Goal: Information Seeking & Learning: Learn about a topic

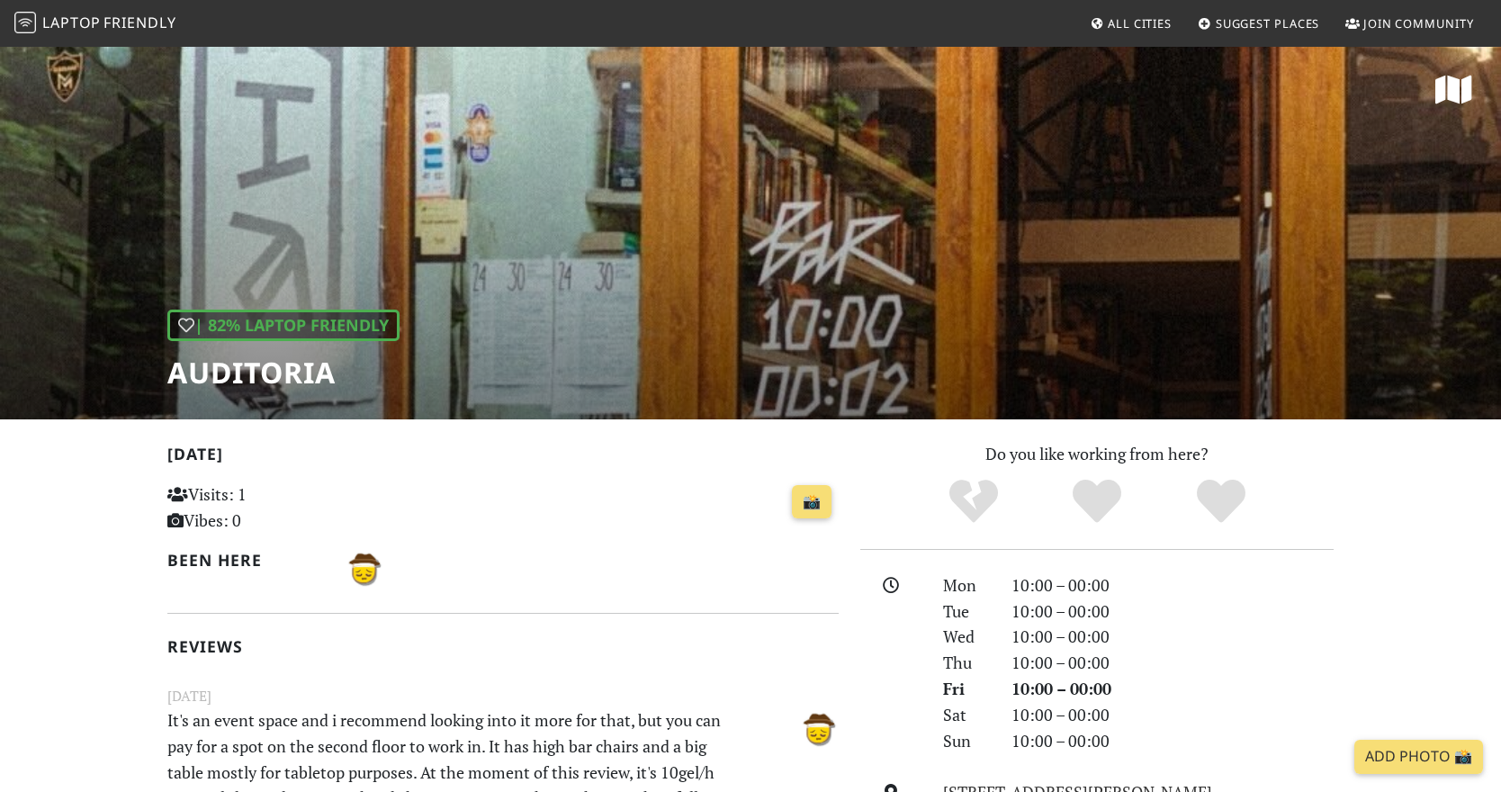
click at [514, 277] on div "| 82% Laptop Friendly Auditoria" at bounding box center [750, 232] width 1501 height 374
click at [201, 373] on h1 "Auditoria" at bounding box center [283, 372] width 232 height 34
copy h1 "Auditoria"
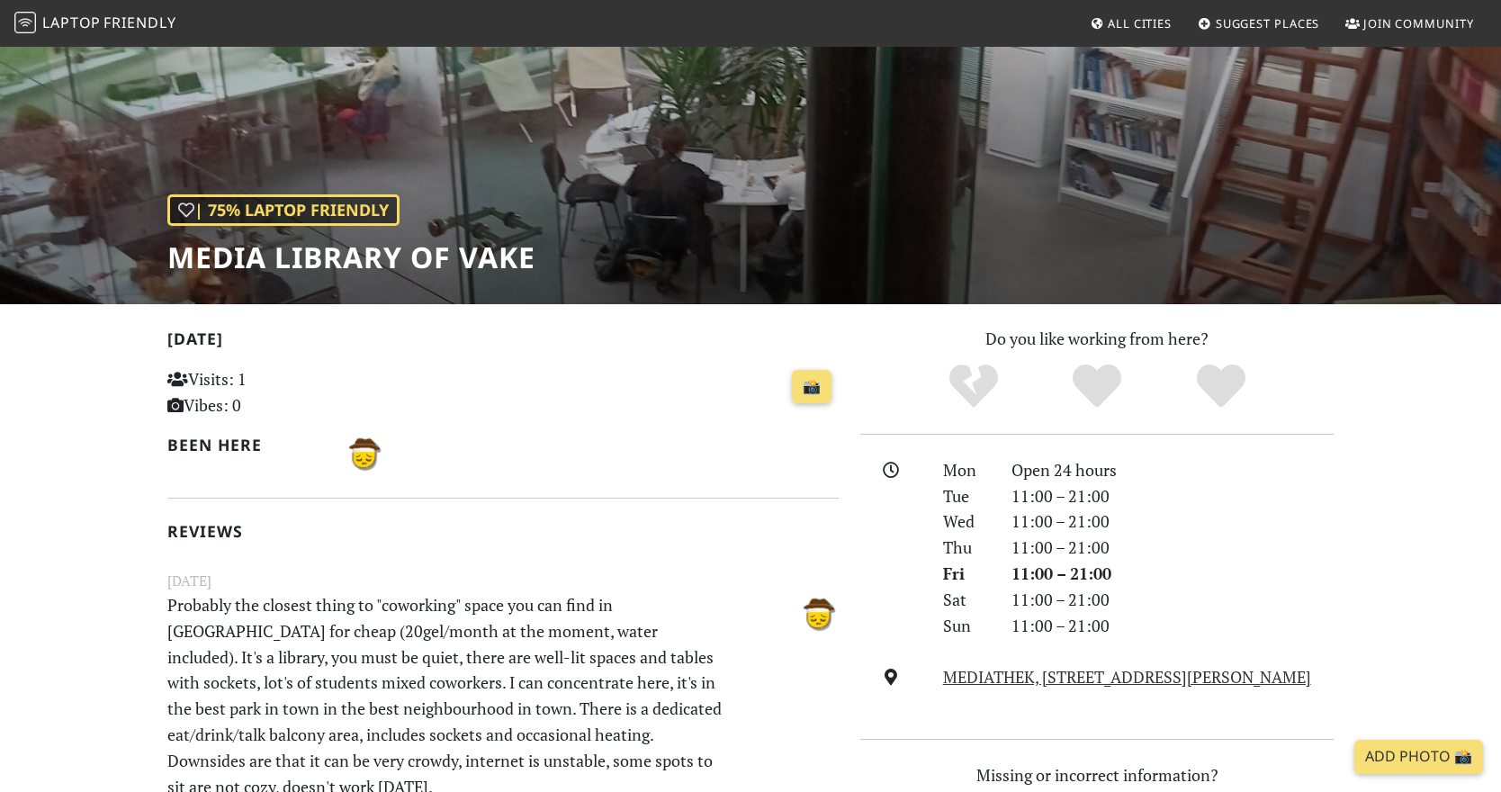
scroll to position [37, 0]
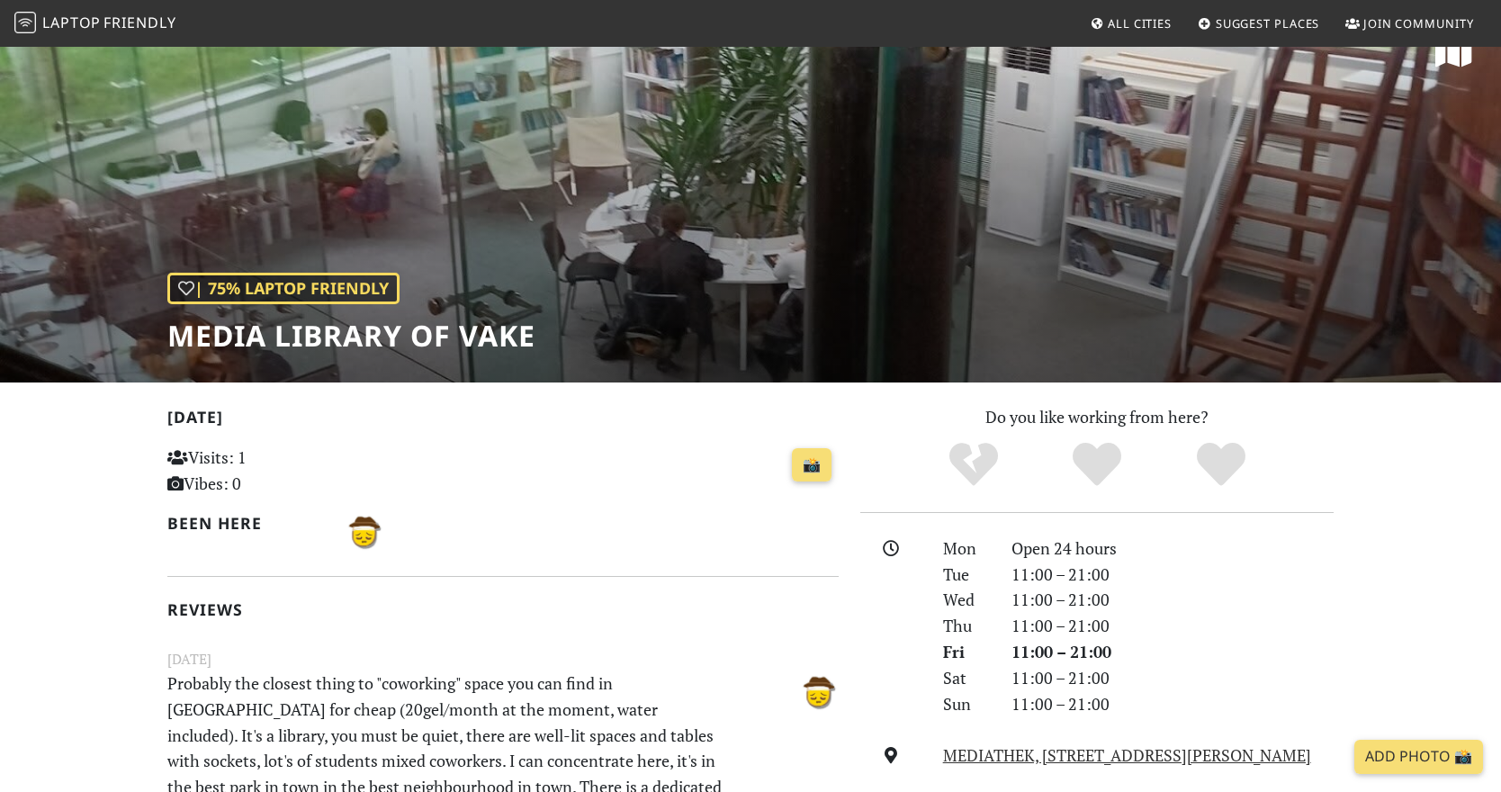
click at [851, 124] on div "| 75% Laptop Friendly Media library of Vake" at bounding box center [750, 195] width 1501 height 374
click at [371, 220] on div "| 75% Laptop Friendly Media library of Vake" at bounding box center [750, 195] width 1501 height 374
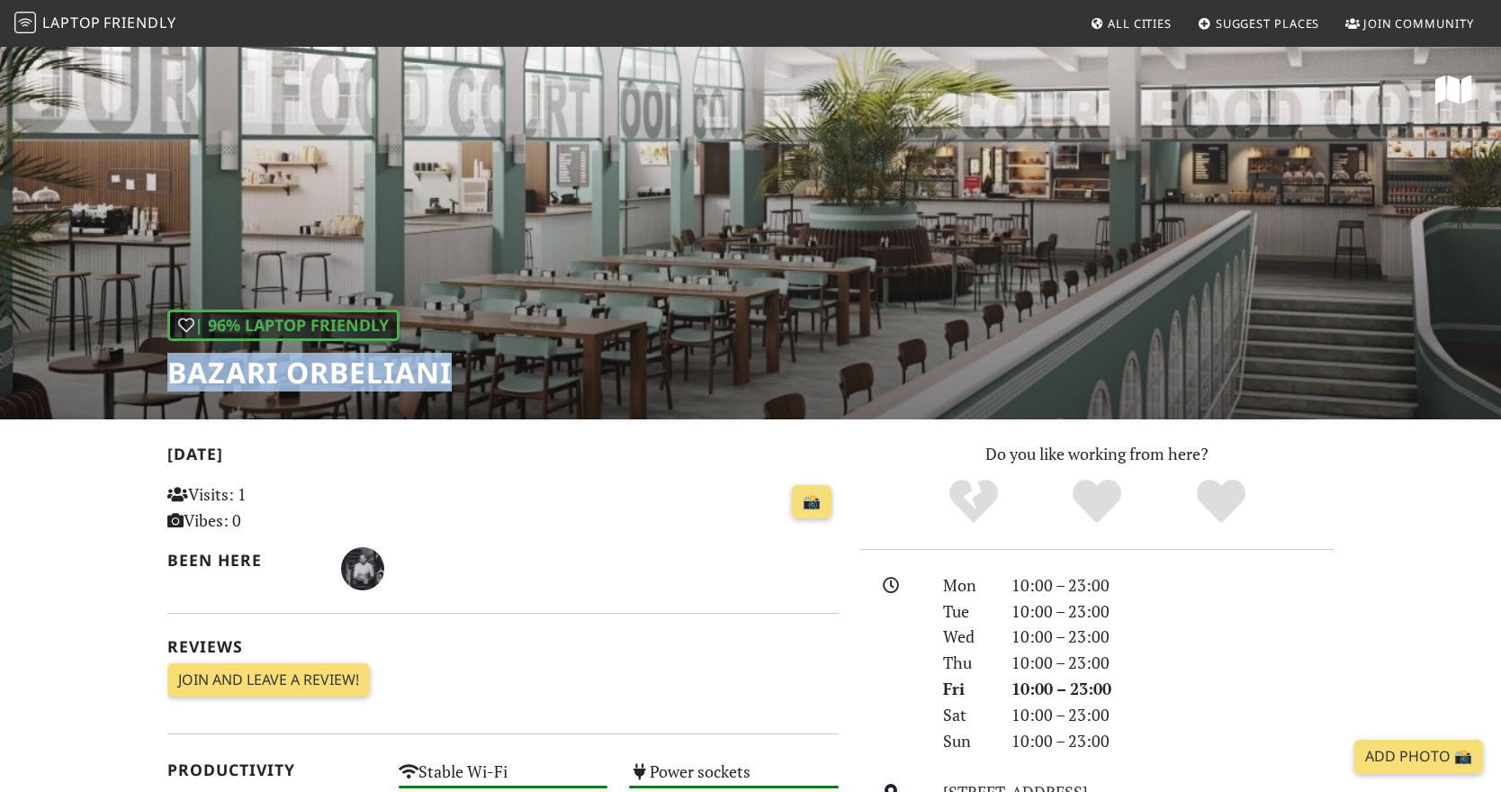
drag, startPoint x: 171, startPoint y: 369, endPoint x: 497, endPoint y: 371, distance: 325.7
click at [497, 371] on div "| 96% Laptop Friendly Bazari Orbeliani" at bounding box center [750, 232] width 1501 height 374
copy h1 "Bazari Orbeliani"
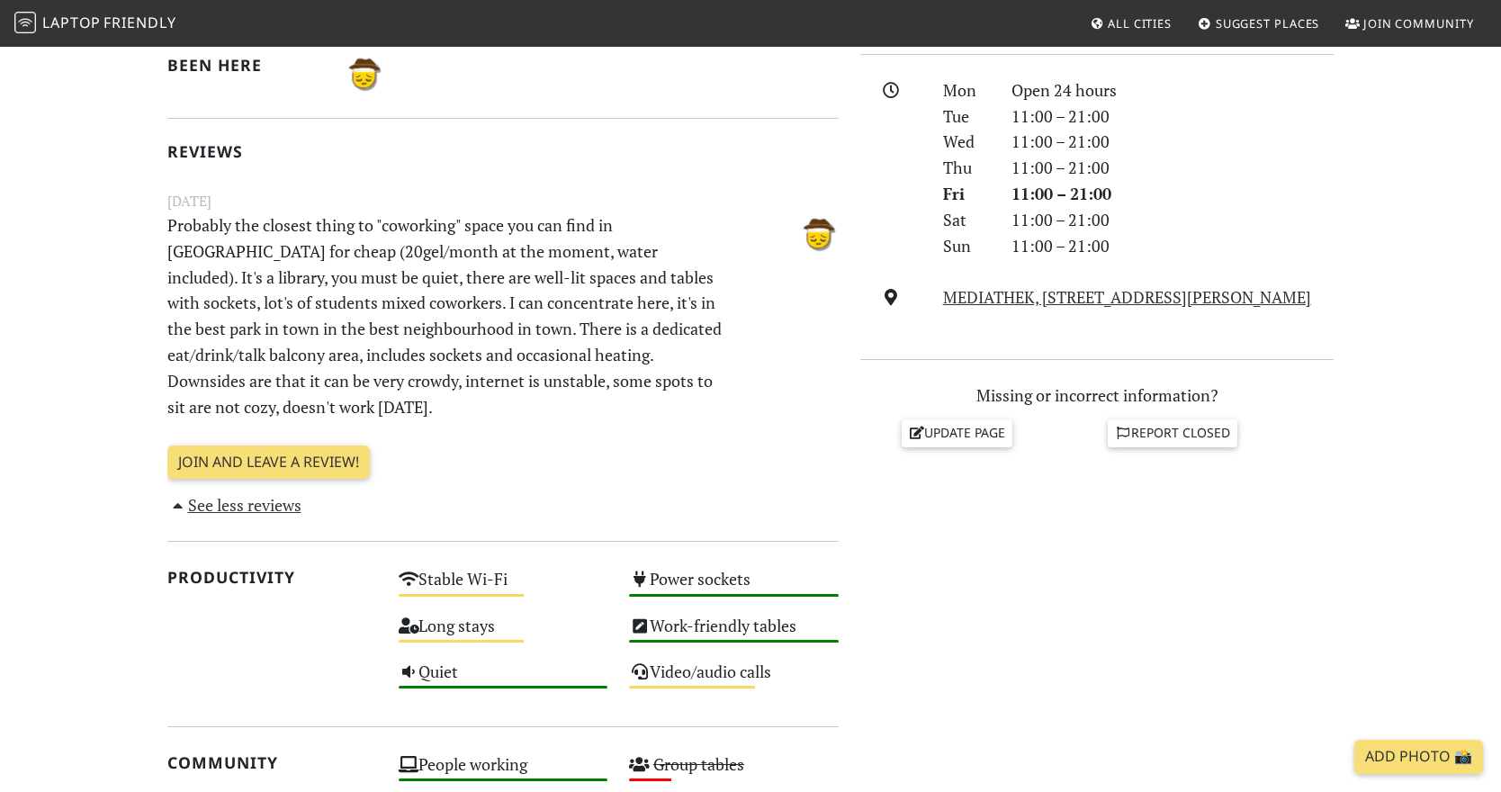
scroll to position [535, 0]
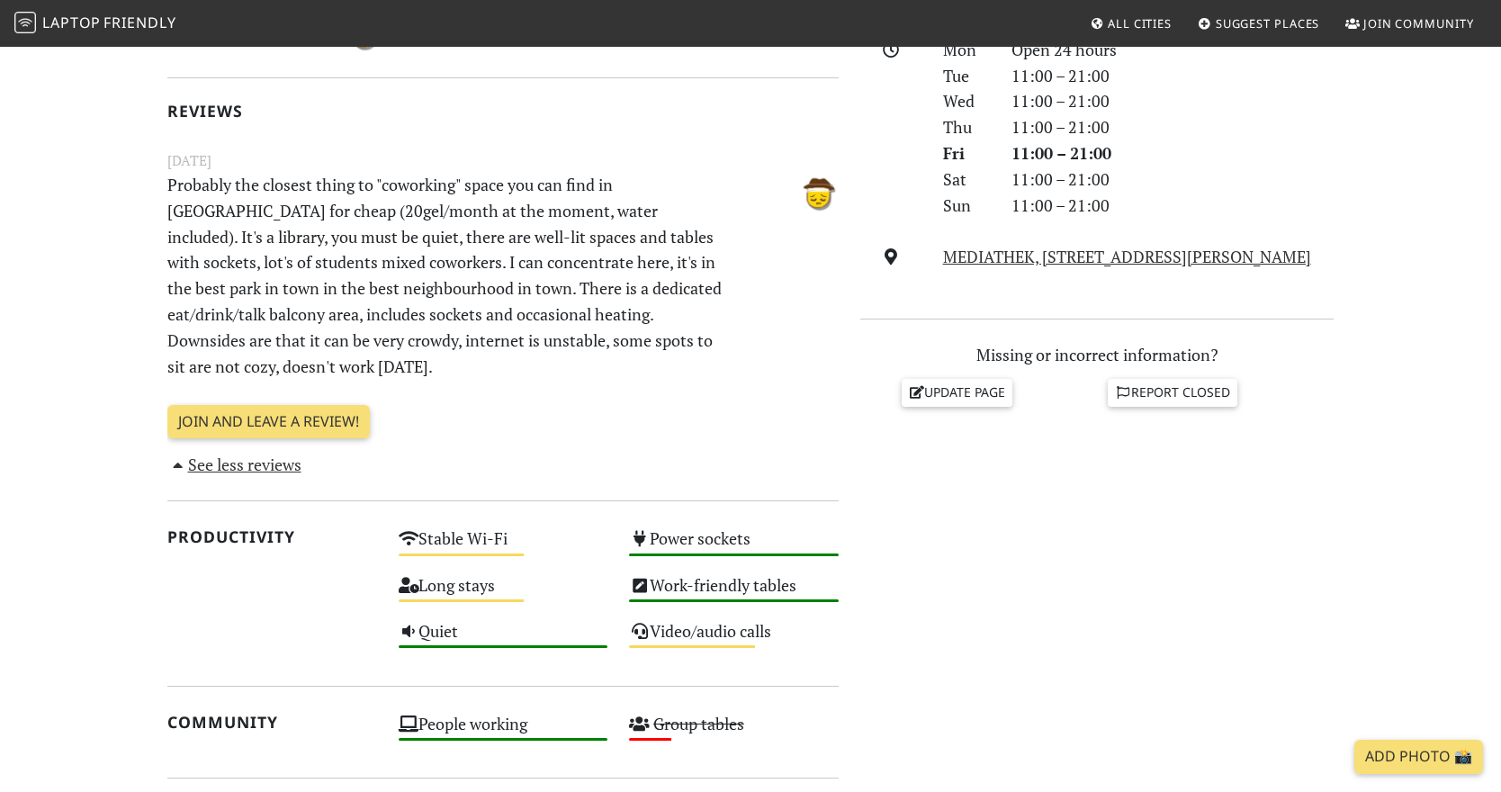
click at [618, 403] on div "[DATE] Visits: 1 Vibes: 0 📸 Been here Reviews [DATE] Probably the closest thing…" at bounding box center [502, 192] width 671 height 572
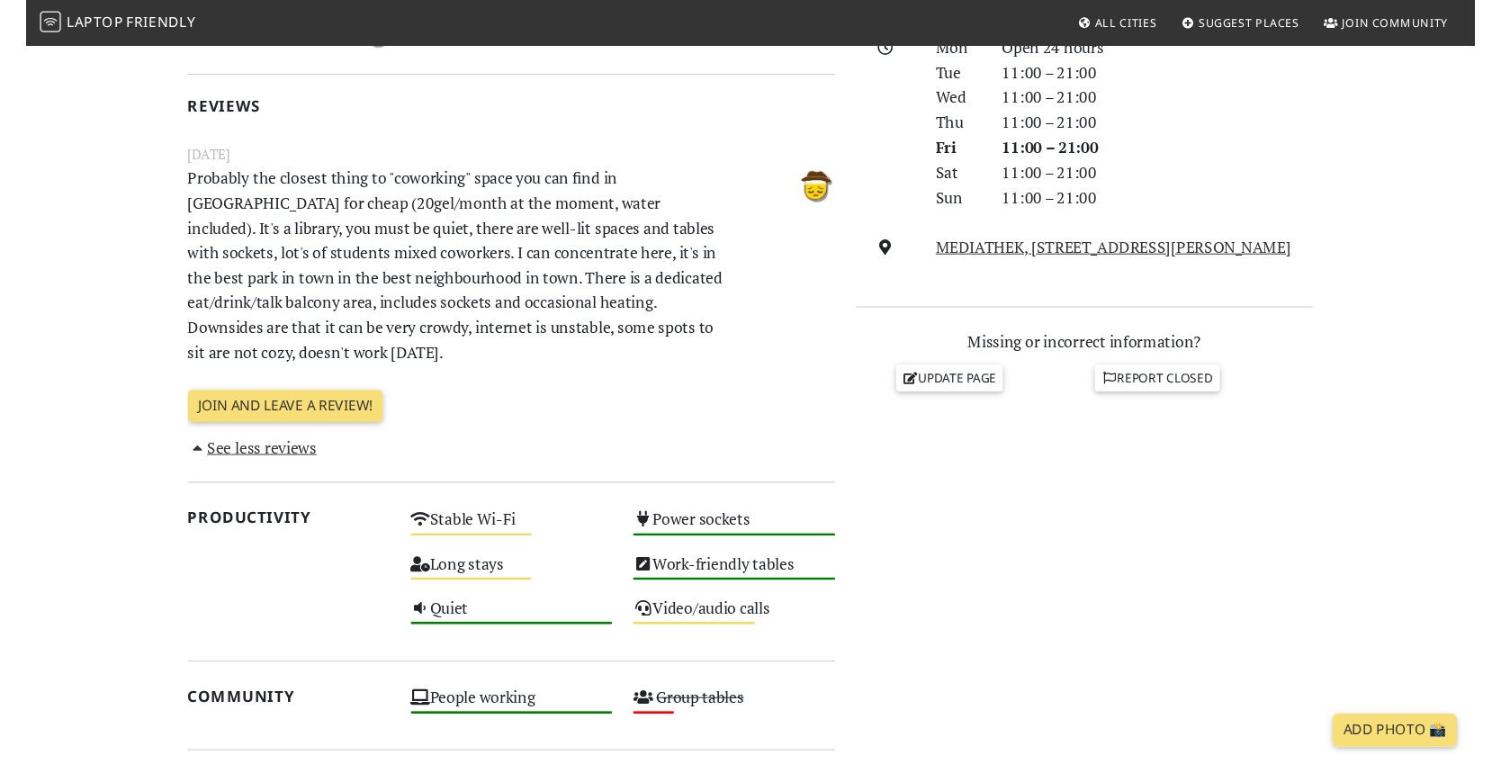
scroll to position [537, 0]
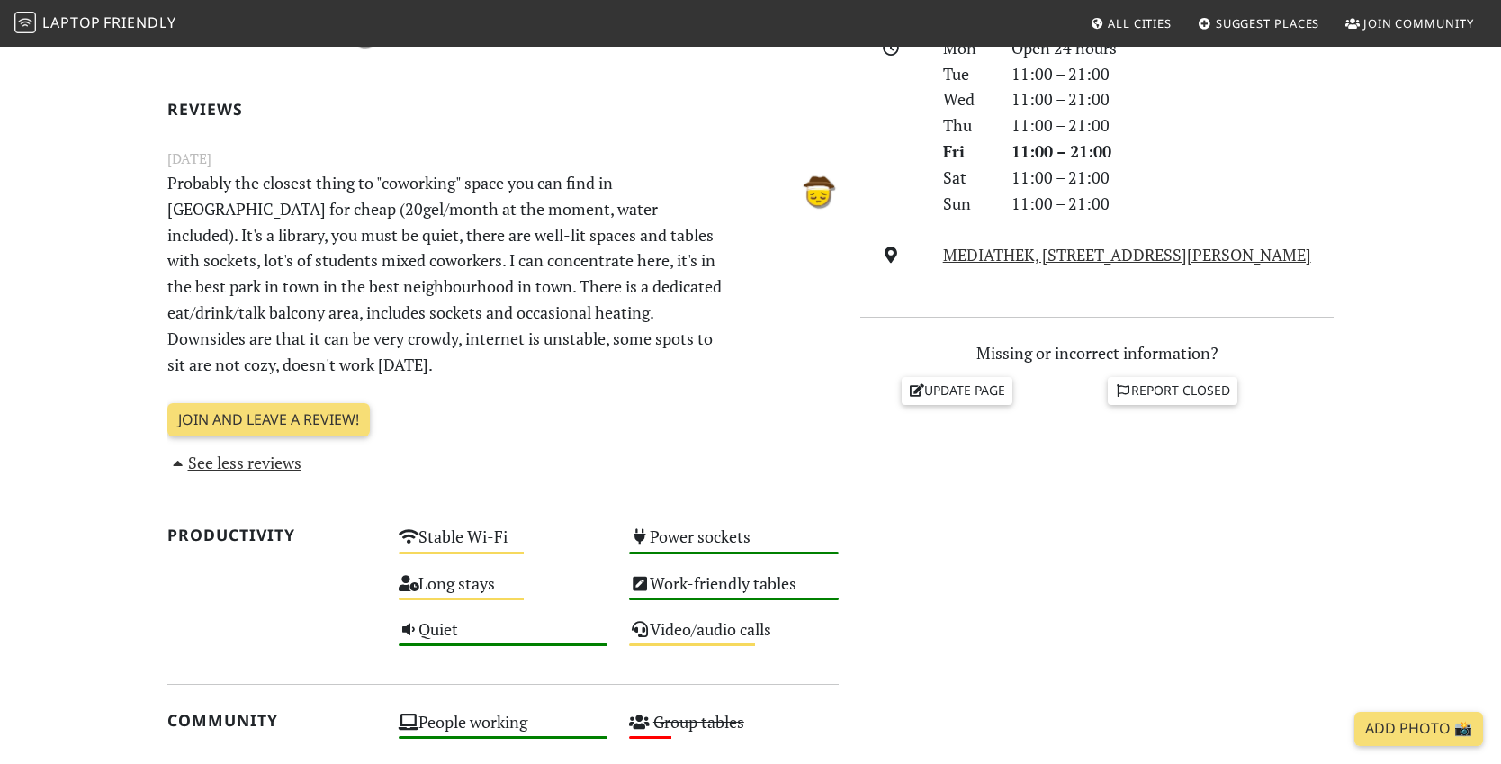
click at [397, 209] on p "Probably the closest thing to "coworking" space you can find in [GEOGRAPHIC_DAT…" at bounding box center [446, 273] width 578 height 207
click at [450, 207] on p "Probably the closest thing to "coworking" space you can find in [GEOGRAPHIC_DAT…" at bounding box center [446, 273] width 578 height 207
click at [509, 211] on p "Probably the closest thing to "coworking" space you can find in [GEOGRAPHIC_DAT…" at bounding box center [446, 273] width 578 height 207
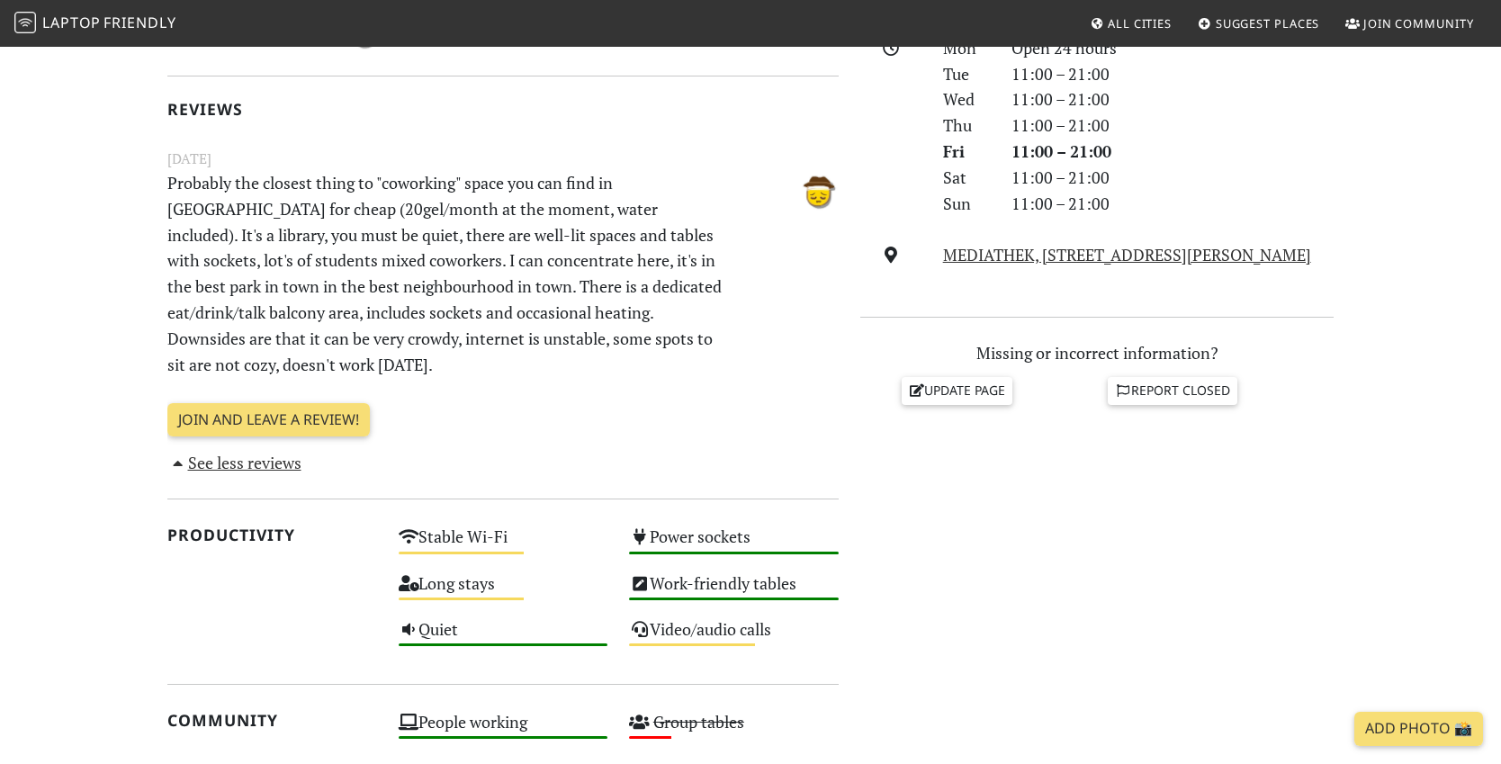
click at [509, 211] on p "Probably the closest thing to "coworking" space you can find in [GEOGRAPHIC_DAT…" at bounding box center [446, 273] width 578 height 207
click at [232, 203] on p "Probably the closest thing to "coworking" space you can find in [GEOGRAPHIC_DAT…" at bounding box center [446, 273] width 578 height 207
click at [319, 215] on p "Probably the closest thing to "coworking" space you can find in [GEOGRAPHIC_DAT…" at bounding box center [446, 273] width 578 height 207
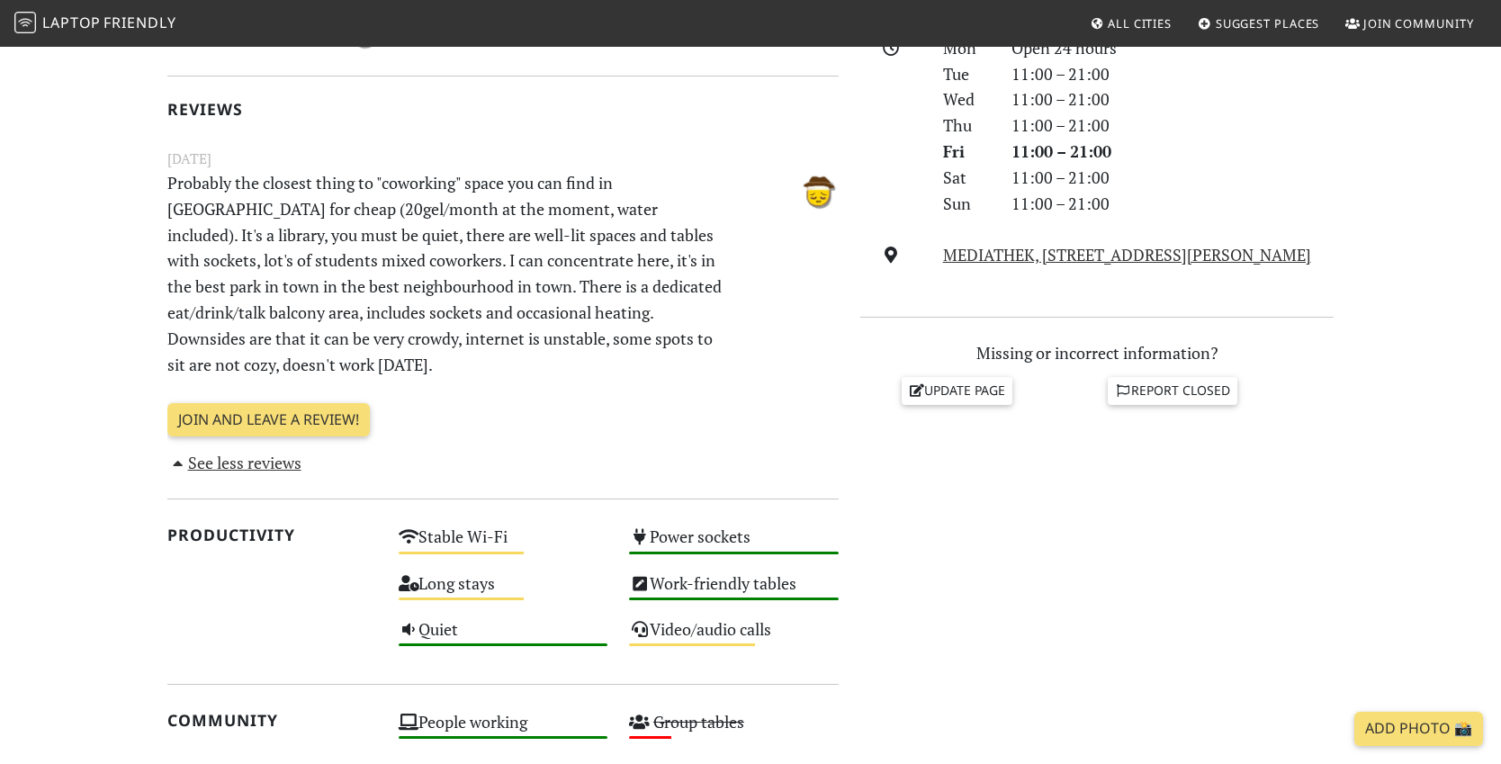
click at [389, 210] on p "Probably the closest thing to "coworking" space you can find in [GEOGRAPHIC_DAT…" at bounding box center [446, 273] width 578 height 207
click at [489, 210] on p "Probably the closest thing to "coworking" space you can find in [GEOGRAPHIC_DAT…" at bounding box center [446, 273] width 578 height 207
click at [534, 238] on p "Probably the closest thing to "coworking" space you can find in [GEOGRAPHIC_DAT…" at bounding box center [446, 273] width 578 height 207
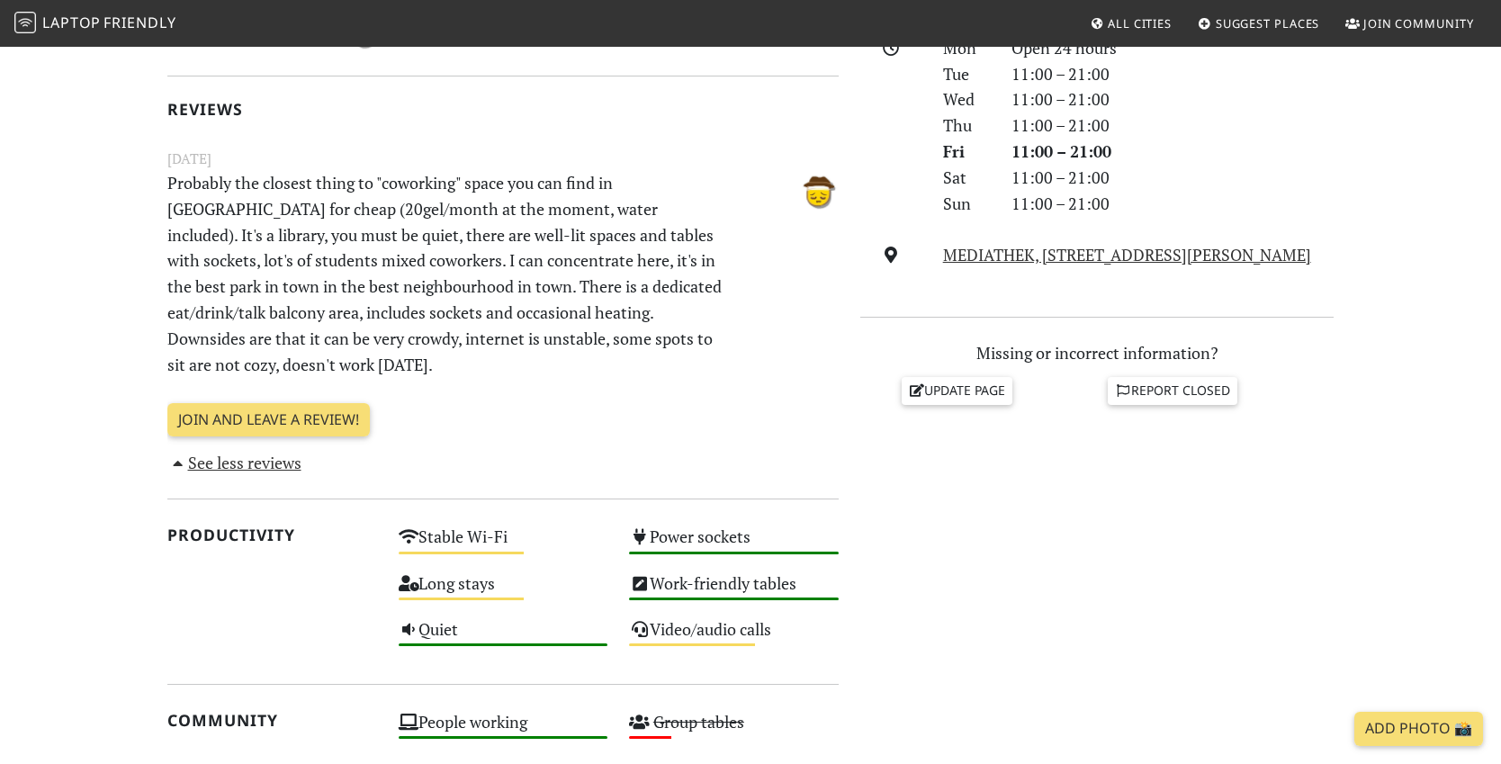
click at [534, 238] on p "Probably the closest thing to "coworking" space you can find in [GEOGRAPHIC_DAT…" at bounding box center [446, 273] width 578 height 207
click at [659, 241] on p "Probably the closest thing to "coworking" space you can find in [GEOGRAPHIC_DAT…" at bounding box center [446, 273] width 578 height 207
click at [251, 264] on p "Probably the closest thing to "coworking" space you can find in [GEOGRAPHIC_DAT…" at bounding box center [446, 273] width 578 height 207
click at [367, 261] on p "Probably the closest thing to "coworking" space you can find in [GEOGRAPHIC_DAT…" at bounding box center [446, 273] width 578 height 207
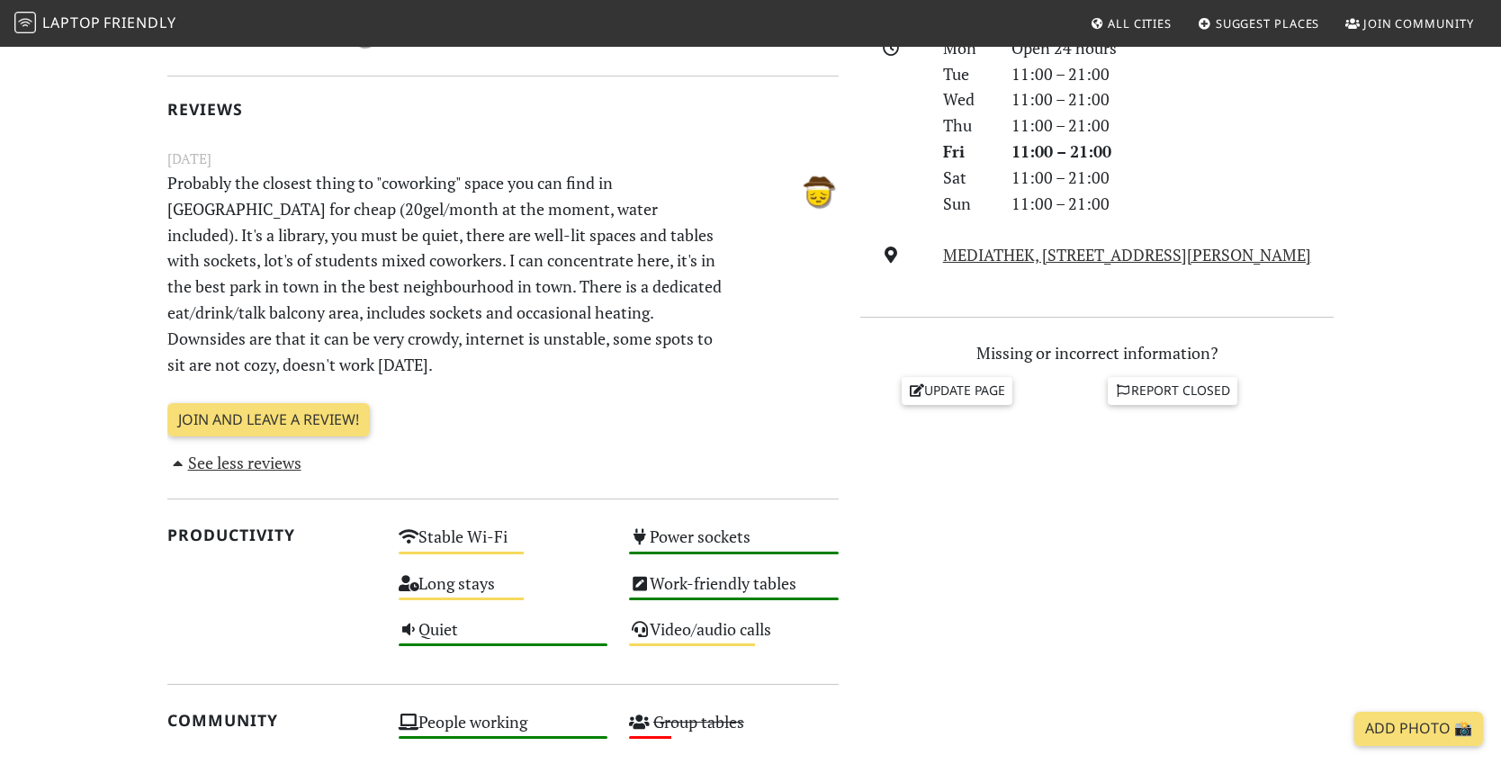
click at [367, 261] on p "Probably the closest thing to "coworking" space you can find in [GEOGRAPHIC_DAT…" at bounding box center [446, 273] width 578 height 207
click at [230, 296] on p "Probably the closest thing to "coworking" space you can find in [GEOGRAPHIC_DAT…" at bounding box center [446, 273] width 578 height 207
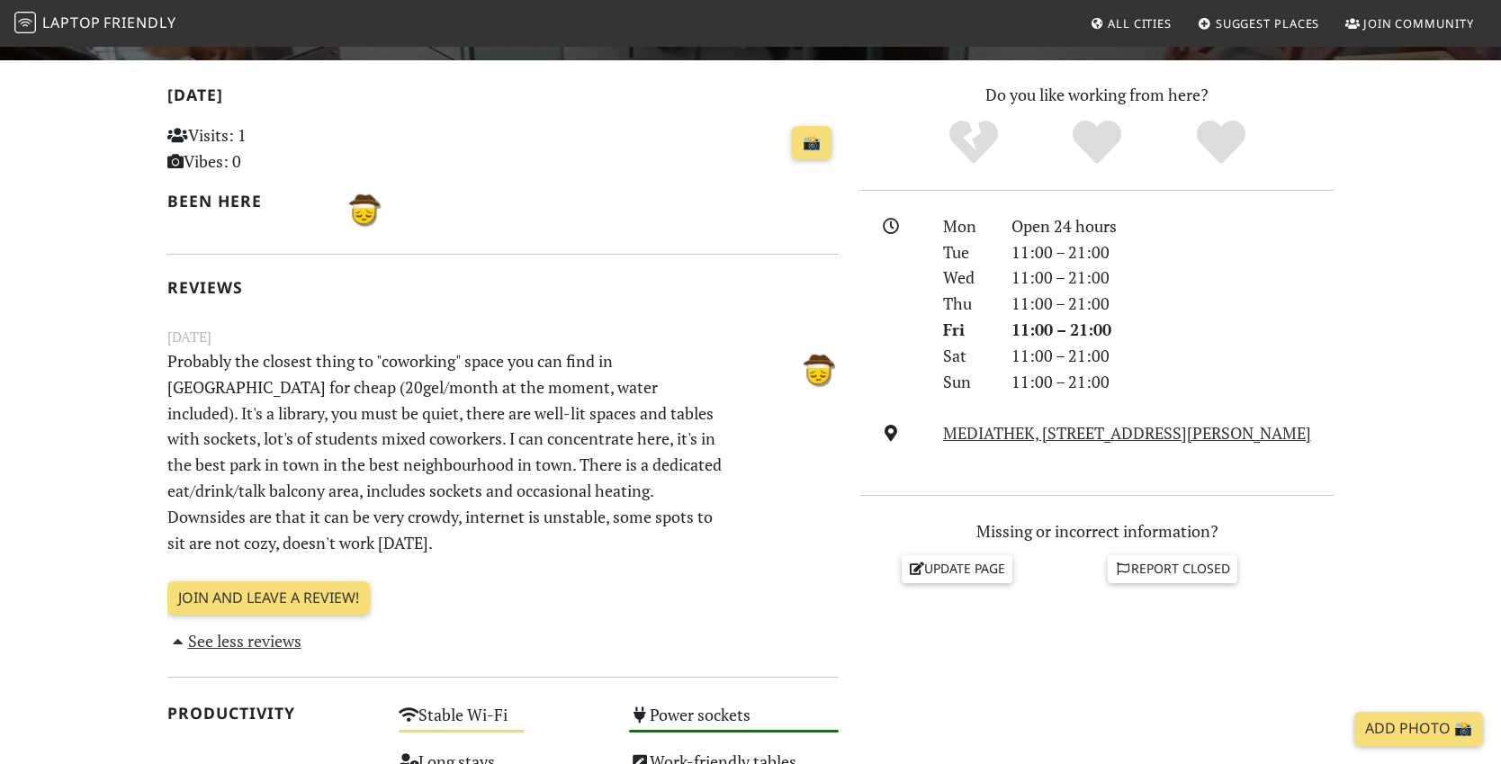
scroll to position [0, 0]
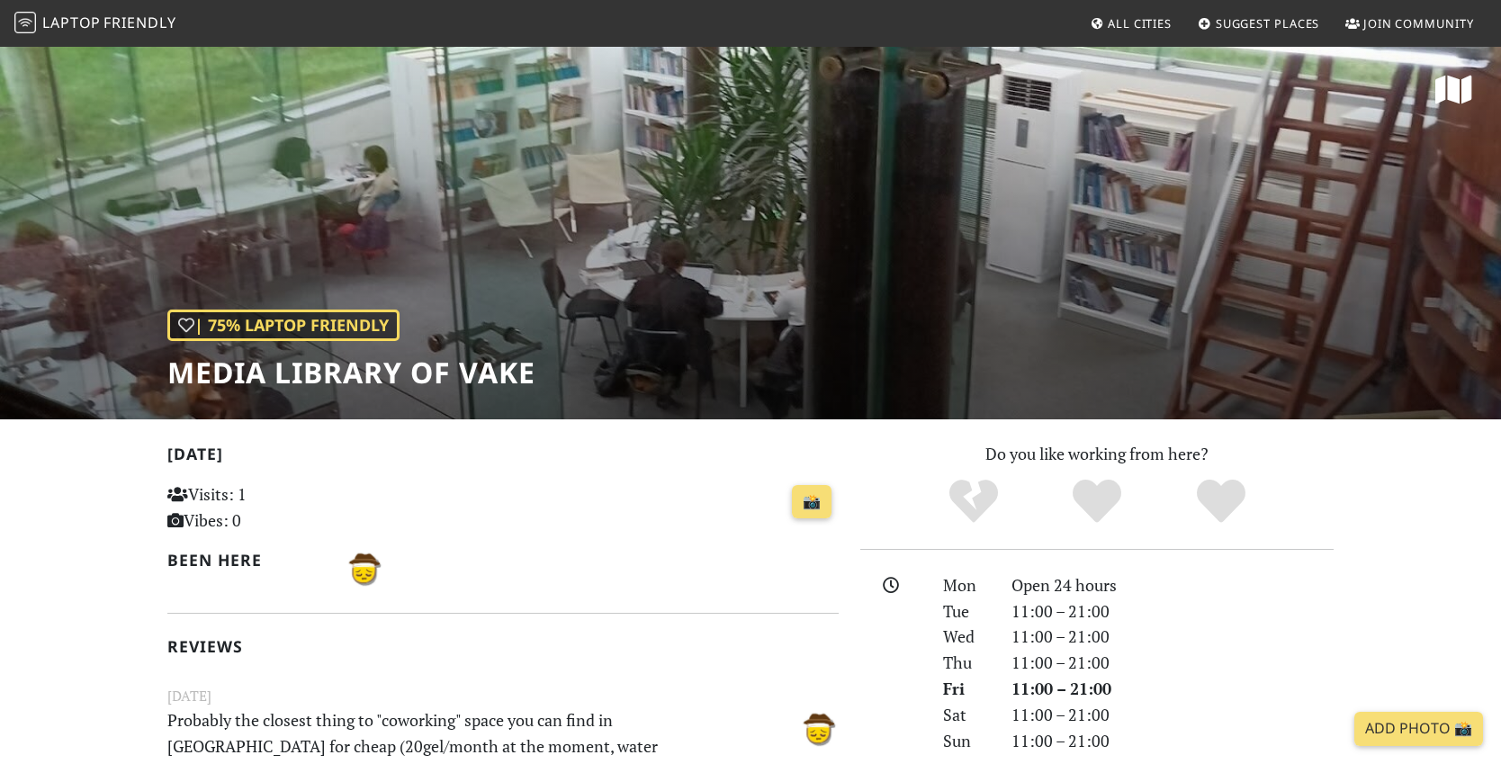
click at [611, 316] on div "| 75% Laptop Friendly Media library of Vake" at bounding box center [750, 232] width 1501 height 374
